Goal: Task Accomplishment & Management: Manage account settings

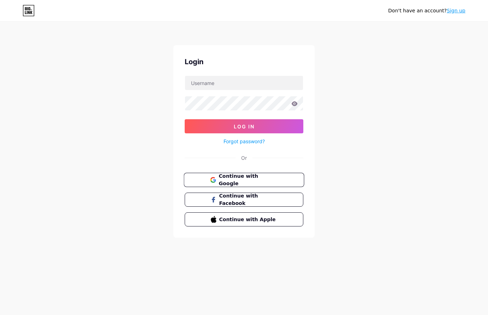
click at [254, 178] on span "Continue with Google" at bounding box center [247, 180] width 59 height 15
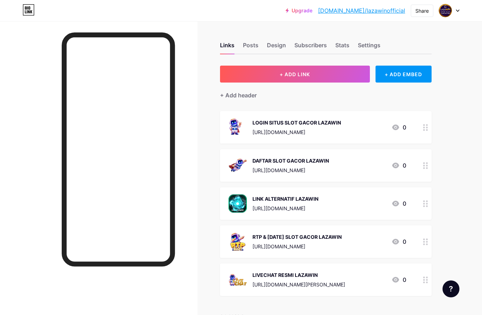
drag, startPoint x: 122, startPoint y: 1, endPoint x: 295, endPoint y: 17, distance: 173.3
click at [295, 17] on div "Upgrade bio.link/lazawi... bio.link/lazawinofficial Share Switch accounts LAZAW…" at bounding box center [241, 10] width 482 height 13
click at [348, 132] on div "LOGIN SITUS SLOT GACOR LAZAWIN https://rebrand.ly/login-laza 0" at bounding box center [318, 127] width 178 height 18
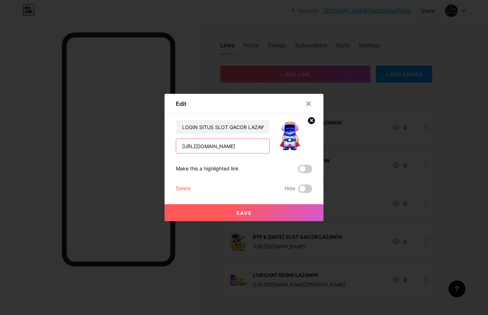
click at [250, 148] on input "https://rebrand.ly/login-laza" at bounding box center [222, 146] width 93 height 14
paste input "301laza.store/"
type input "https://301laza.store/"
click at [265, 215] on button "Save" at bounding box center [243, 212] width 159 height 17
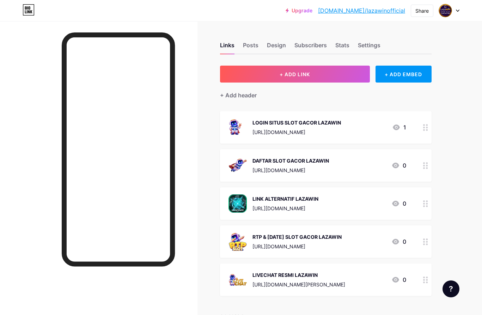
click at [334, 170] on div "DAFTAR SLOT GACOR LAZAWIN https://rebrand.ly/daftar-laza 0" at bounding box center [318, 165] width 178 height 18
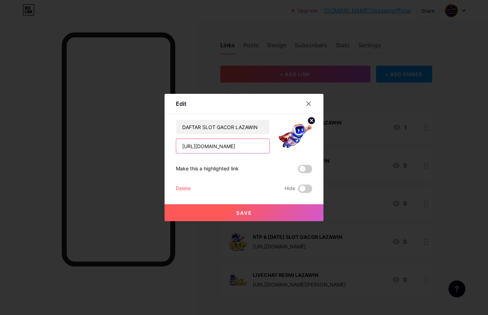
click at [251, 145] on input "https://rebrand.ly/daftar-laza" at bounding box center [222, 146] width 93 height 14
paste input "301laza.store/"
type input "https://301laza.store/"
click at [263, 215] on button "Save" at bounding box center [243, 212] width 159 height 17
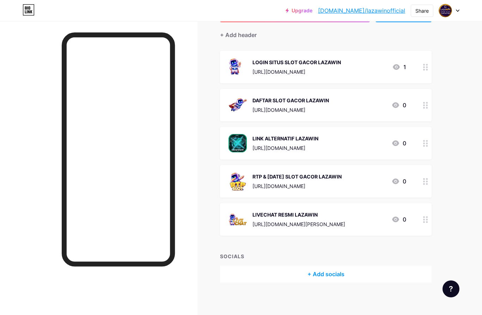
scroll to position [63, 0]
